Goal: Complete application form

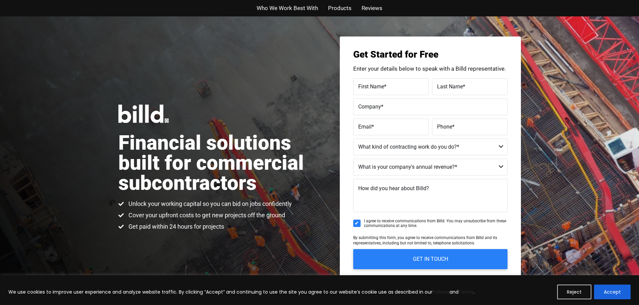
click at [386, 82] on label "First Name *" at bounding box center [390, 87] width 65 height 10
click at [386, 82] on input "First Name *" at bounding box center [390, 86] width 75 height 17
type input "RYAN"
type input "JOHNSON"
type input "Spokane Surfacing Innovations"
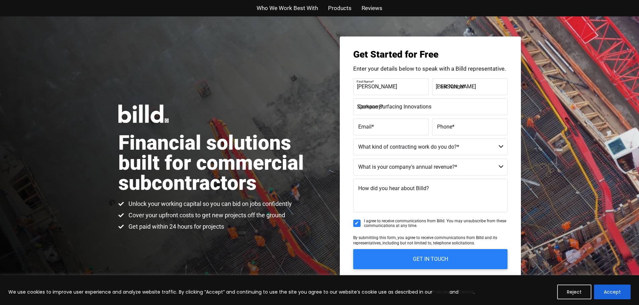
type input "RYAN@SPOKANESURFACING.COM"
type input "(509) 891-5000"
click at [505, 148] on select "Commercial Commercial and Residential Residential Not a Contractor" at bounding box center [430, 147] width 154 height 17
select select "Commercial and Residential"
click at [353, 139] on select "Commercial Commercial and Residential Residential Not a Contractor" at bounding box center [430, 147] width 154 height 17
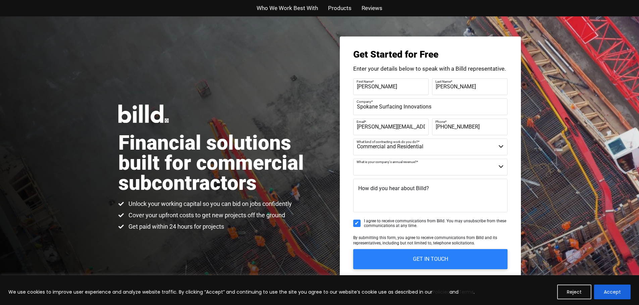
click at [485, 167] on select "$40M + $25M - $40M $8M - $25M $4M - $8M $2M - $4M $1M - $2M Less than $1M" at bounding box center [430, 167] width 154 height 17
select select "Less than $1M"
click at [353, 159] on select "$40M + $25M - $40M $8M - $25M $4M - $8M $2M - $4M $1M - $2M Less than $1M" at bounding box center [430, 167] width 154 height 17
click at [440, 189] on textarea "How did you hear about Billd?" at bounding box center [430, 196] width 154 height 34
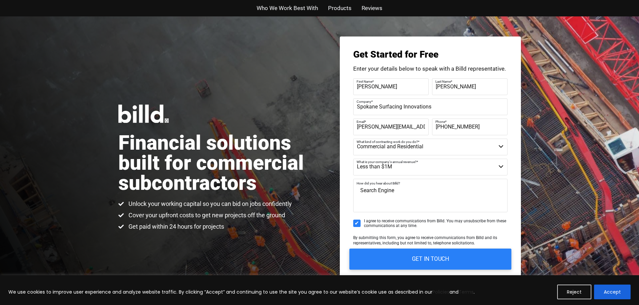
type textarea "Search Engine"
click at [446, 255] on input "GET IN TOUCH" at bounding box center [430, 259] width 162 height 21
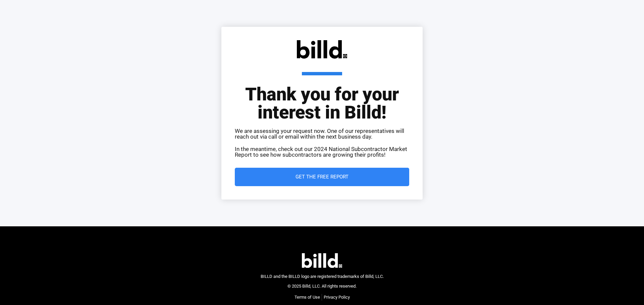
click at [0, 0] on span "Navigation Menu" at bounding box center [0, 0] width 0 height 0
